Goal: Information Seeking & Learning: Learn about a topic

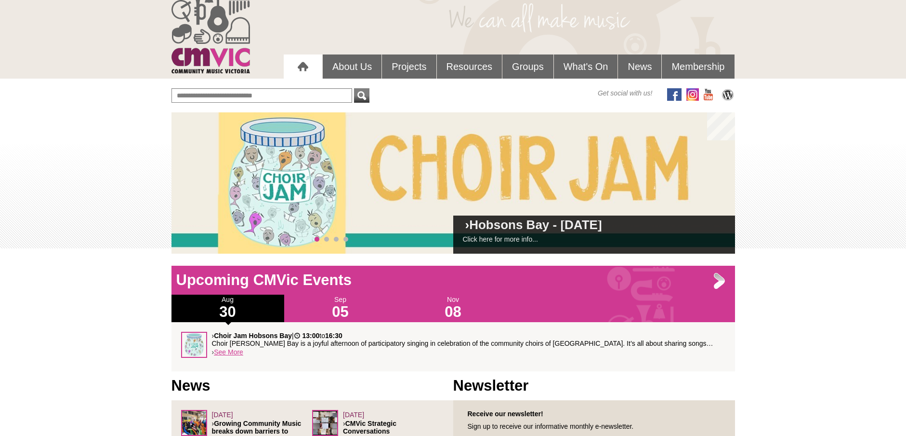
scroll to position [37, 0]
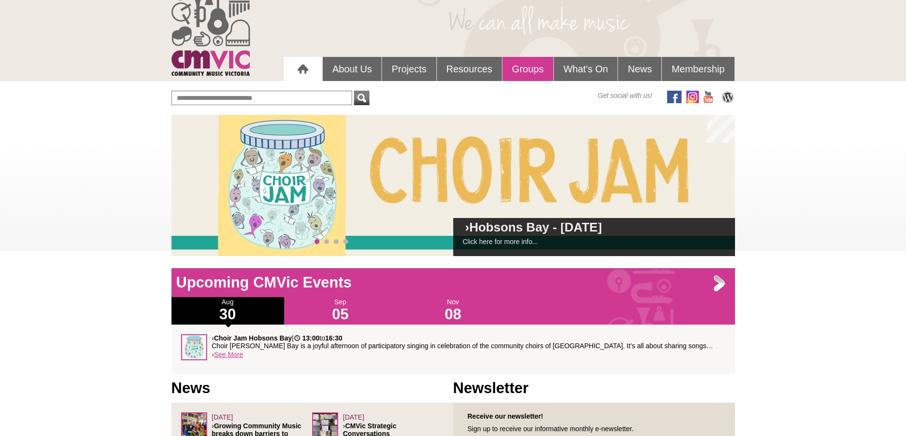
click at [520, 66] on link "Groups" at bounding box center [528, 69] width 51 height 24
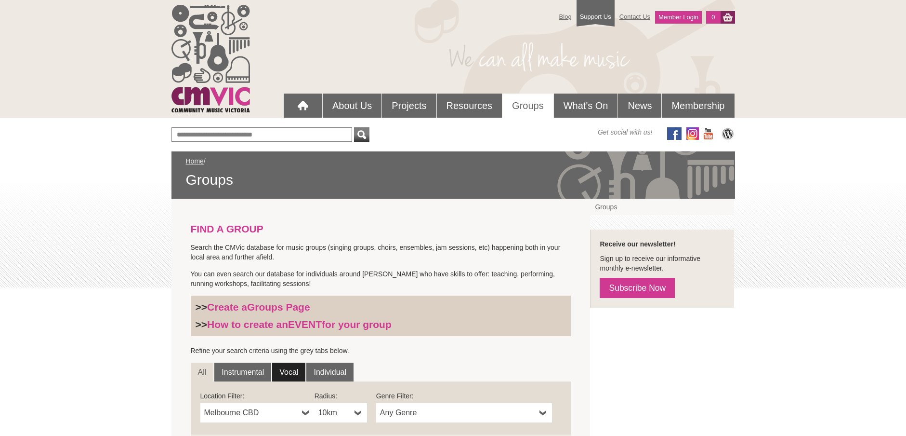
click at [295, 368] on link "Vocal" at bounding box center [288, 371] width 33 height 19
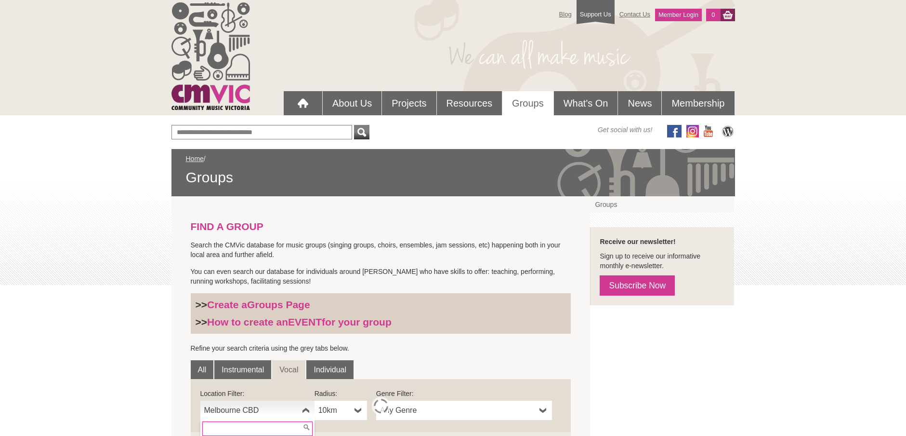
click at [306, 411] on b at bounding box center [306, 409] width 8 height 19
click at [278, 428] on input "text" at bounding box center [257, 428] width 110 height 14
type input "********"
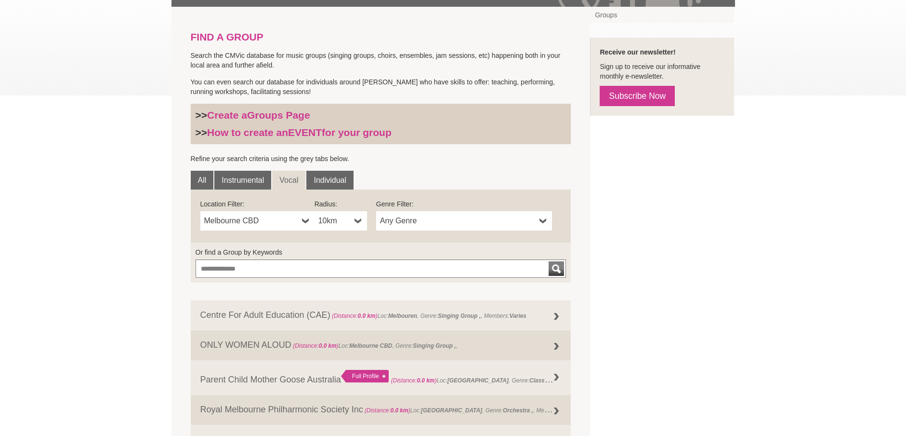
scroll to position [196, 0]
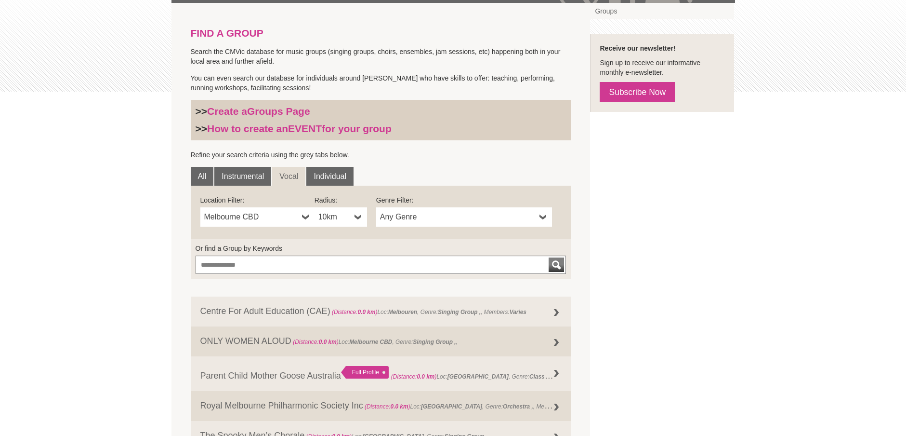
click at [303, 213] on b at bounding box center [306, 216] width 8 height 19
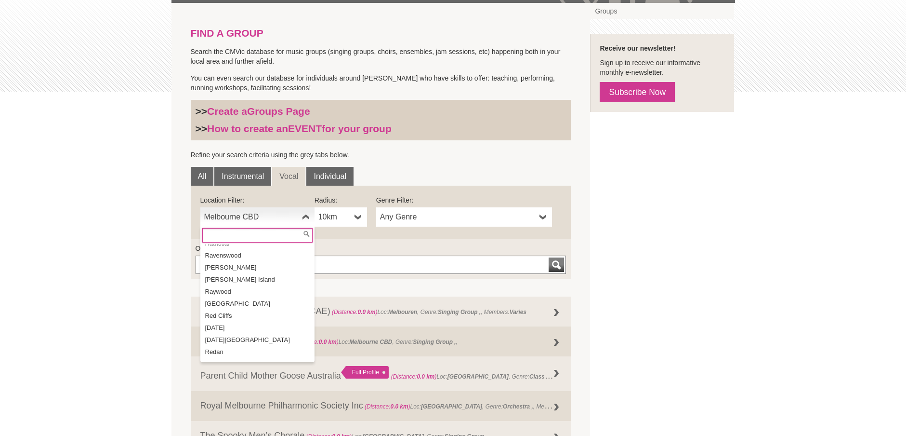
scroll to position [14973, 0]
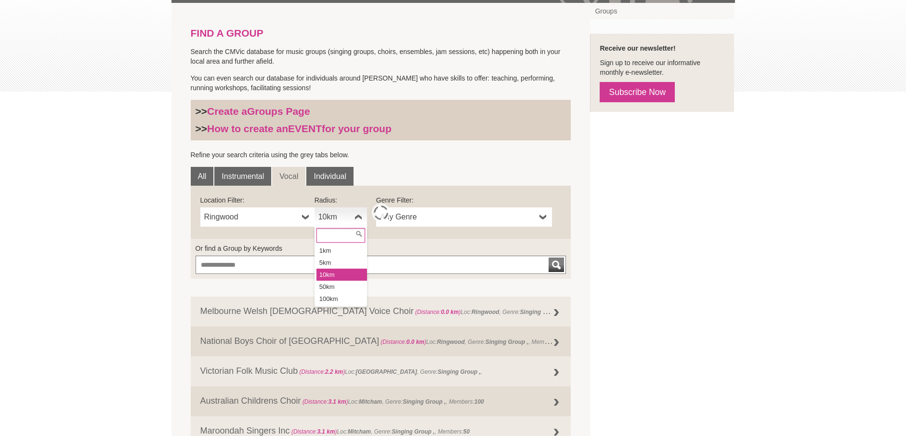
click at [357, 218] on b at bounding box center [359, 216] width 8 height 19
click at [331, 286] on li "50km" at bounding box center [342, 286] width 51 height 12
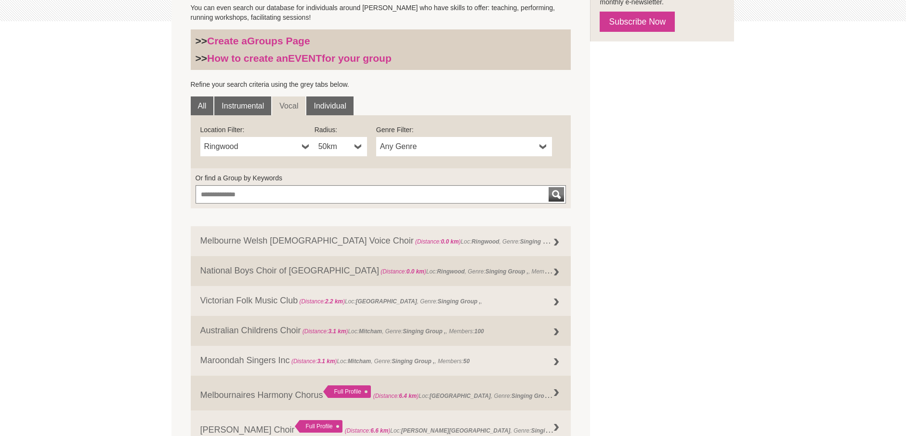
scroll to position [270, 0]
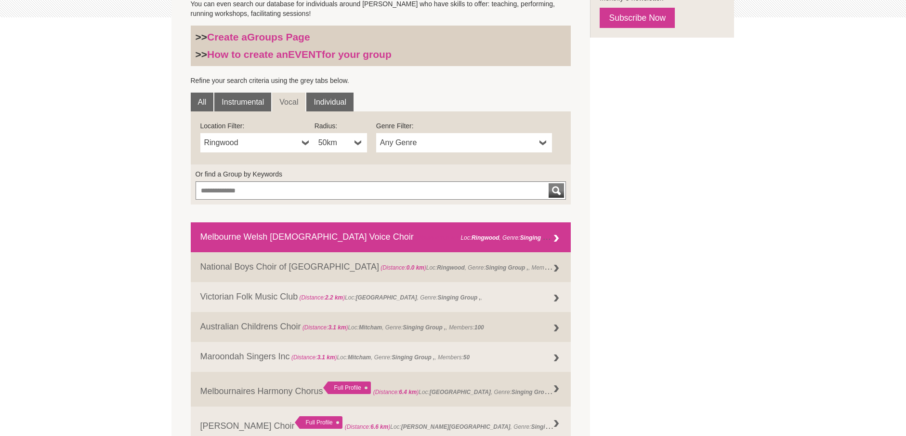
click at [286, 240] on link "Melbourne Welsh Male Voice Choir (Distance: 0.0 km ) Loc: Ringwood , Genre: Sin…" at bounding box center [381, 237] width 381 height 30
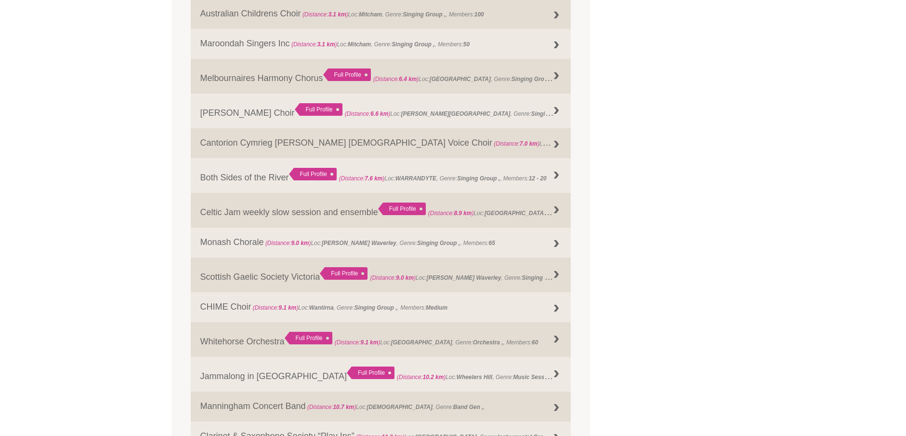
scroll to position [591, 0]
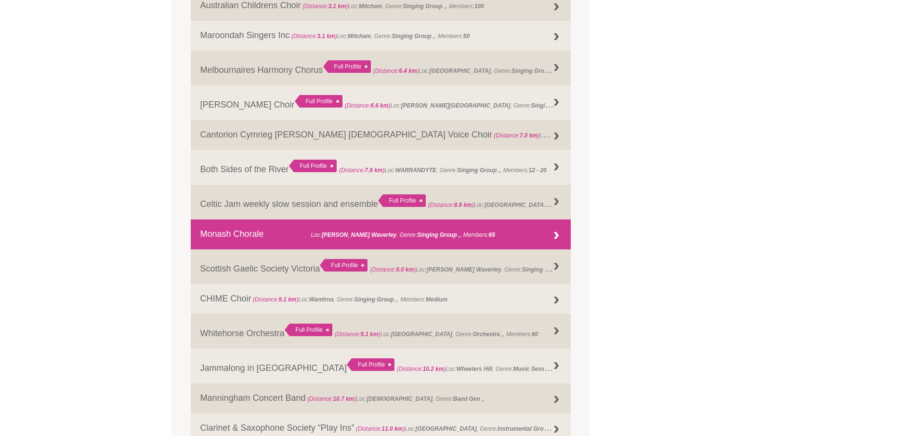
click at [235, 234] on link "Monash Chorale (Distance: 9.0 km ) Loc: Glen Waverley , Genre: Singing Group , …" at bounding box center [381, 234] width 381 height 30
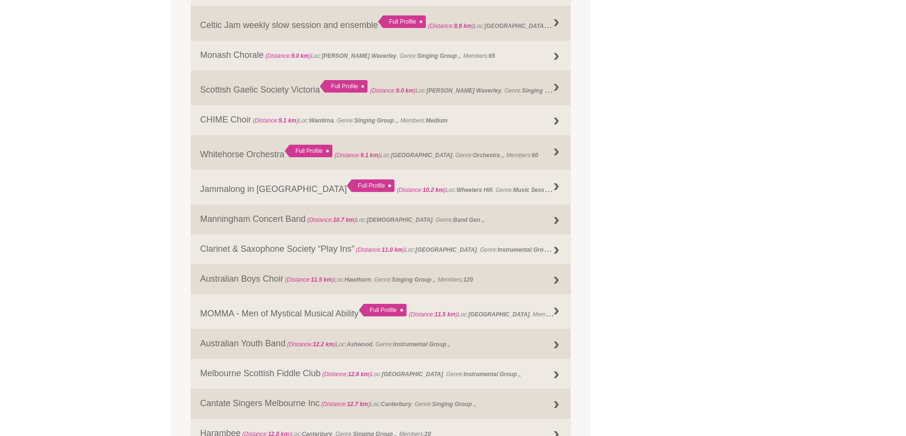
scroll to position [773, 0]
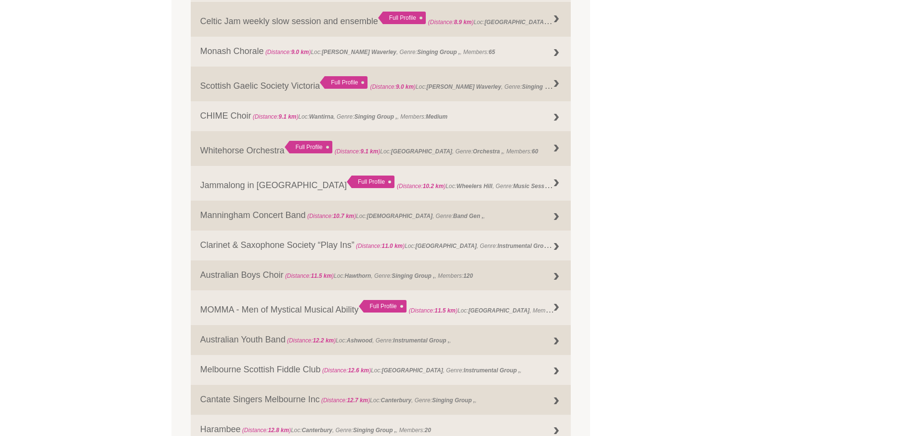
drag, startPoint x: 875, startPoint y: 283, endPoint x: 865, endPoint y: 306, distance: 25.7
click at [865, 306] on div "Blog Support Us Contact Us Member Login 0 About Us" at bounding box center [453, 86] width 906 height 1718
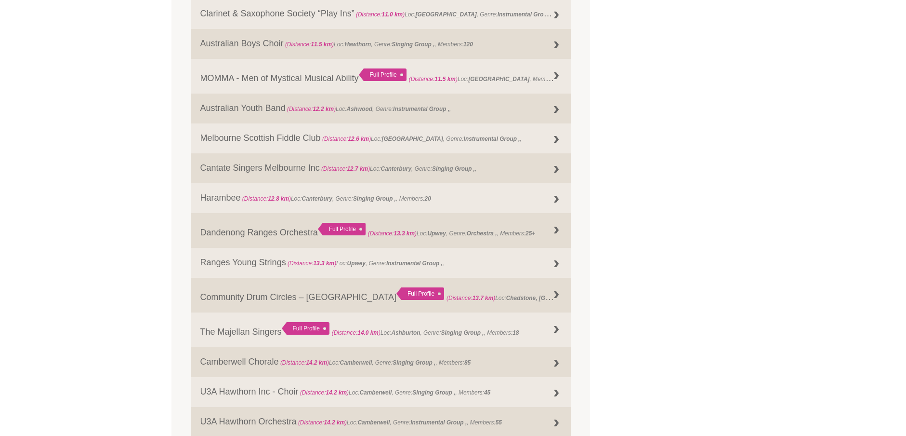
scroll to position [1031, 0]
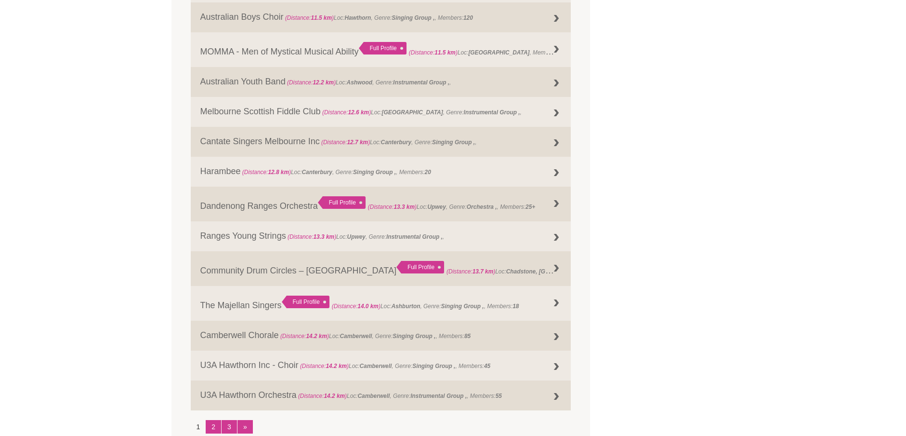
drag, startPoint x: 901, startPoint y: 317, endPoint x: 898, endPoint y: 324, distance: 7.6
drag, startPoint x: 898, startPoint y: 324, endPoint x: 896, endPoint y: 332, distance: 7.5
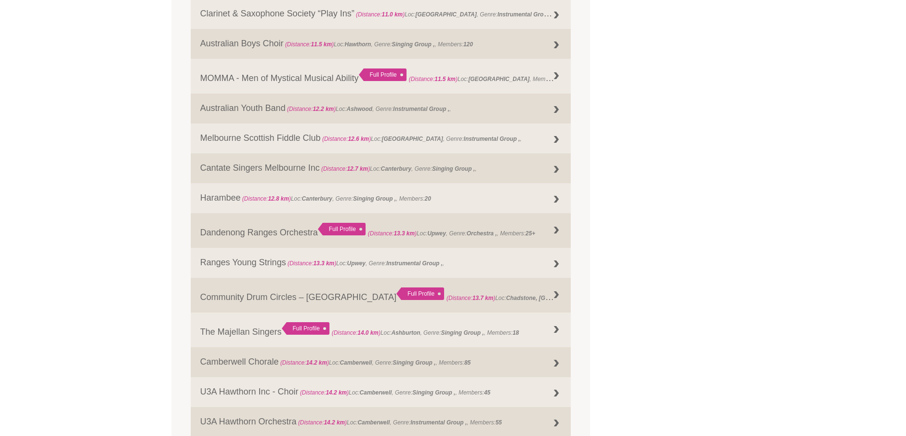
scroll to position [1003, 0]
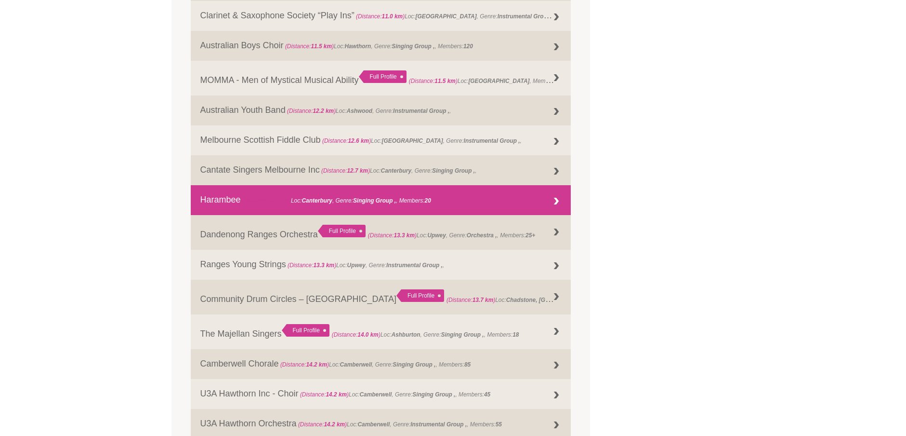
click at [227, 199] on link "Harambee (Distance: 12.8 km ) Loc: Canterbury , Genre: Singing Group , 20" at bounding box center [381, 200] width 381 height 30
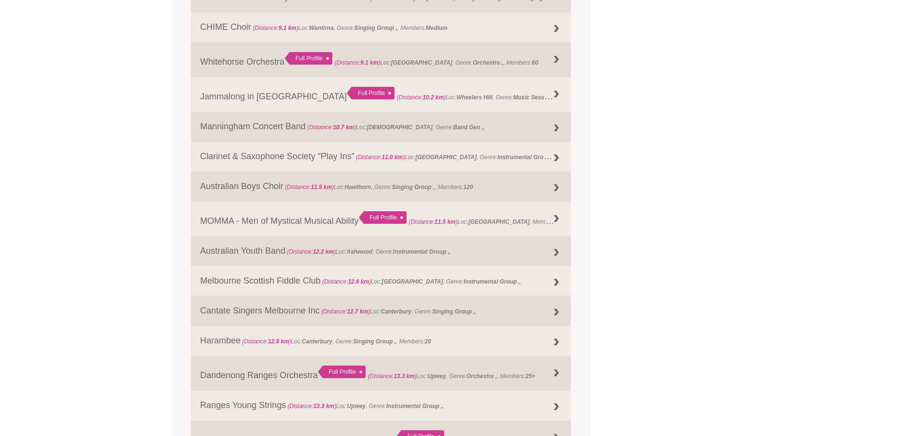
scroll to position [866, 0]
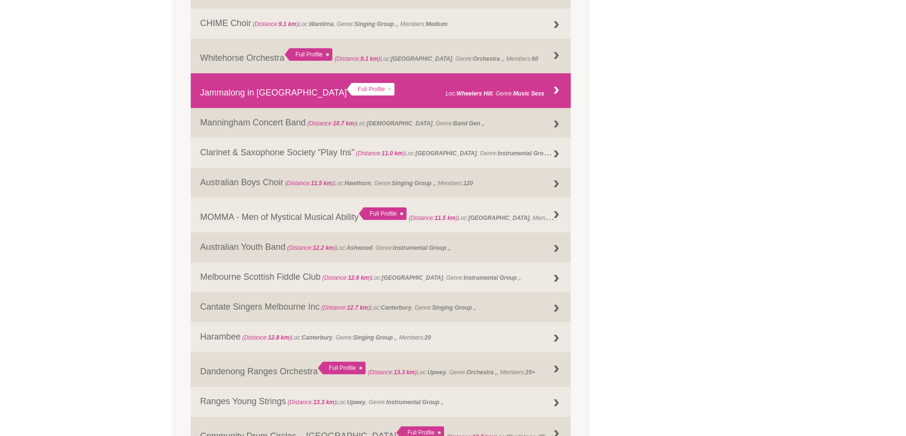
click at [285, 93] on link "Jammalong in Melbourne Full Profile (Distance: 10.2 km ) Loc: Wheelers Hill , G…" at bounding box center [381, 90] width 381 height 35
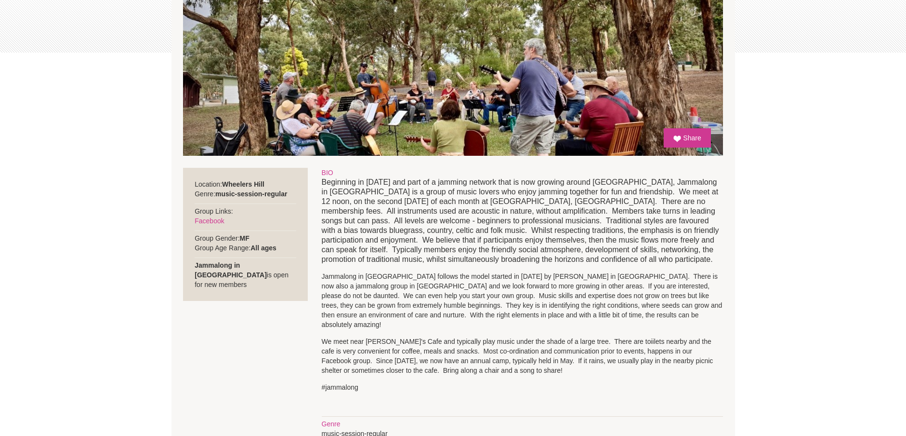
scroll to position [248, 0]
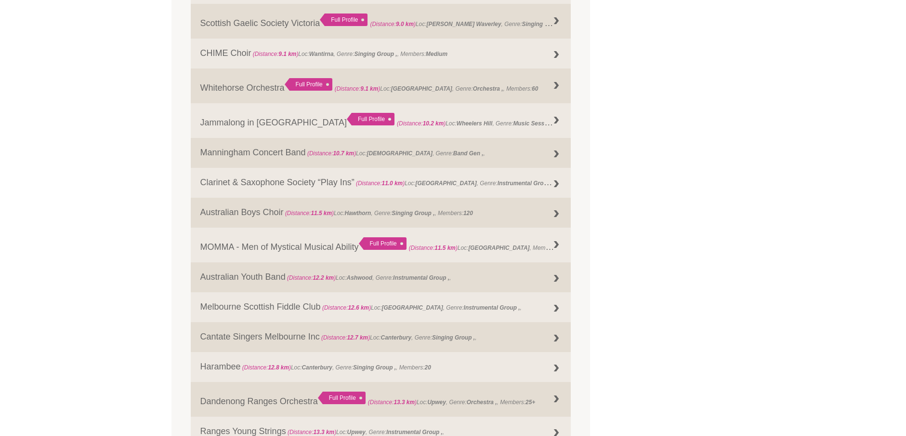
scroll to position [840, 0]
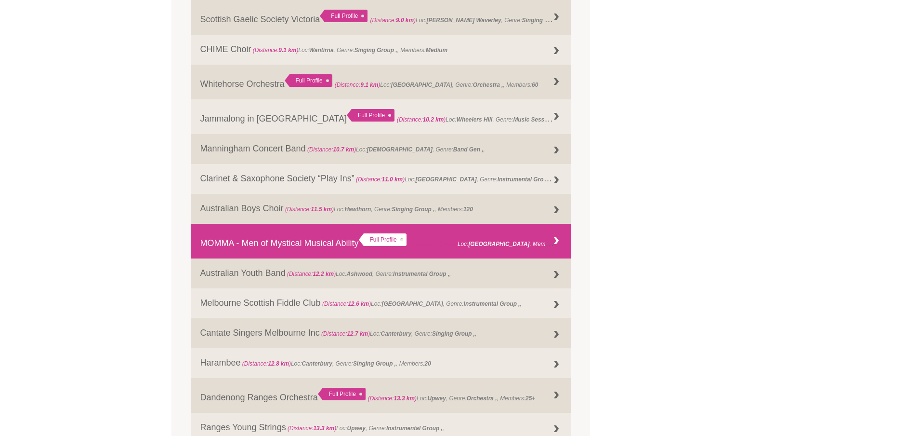
click at [322, 245] on link "MOMMA - Men of Mystical Musical Ability Full Profile (Distance: 11.5 km ) Loc: …" at bounding box center [381, 241] width 381 height 35
